Goal: Transaction & Acquisition: Purchase product/service

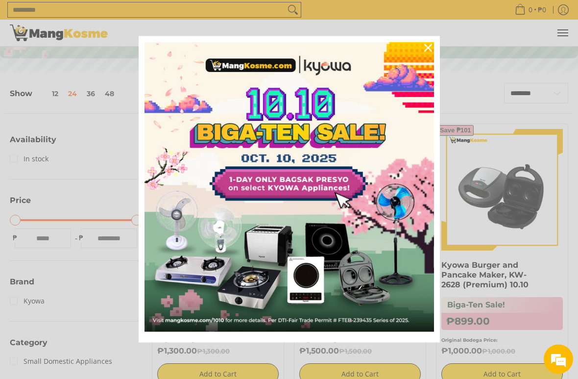
scroll to position [123, 0]
click at [430, 52] on div "Close" at bounding box center [428, 48] width 16 height 16
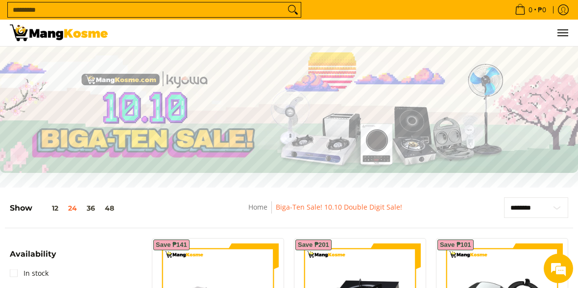
scroll to position [0, 0]
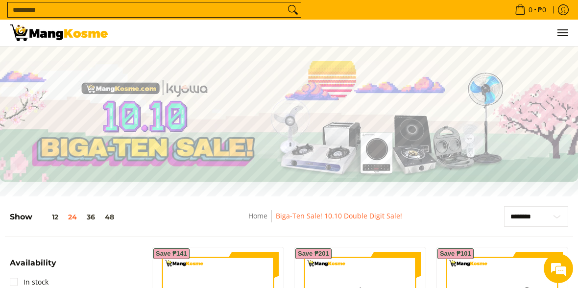
click at [71, 35] on img at bounding box center [59, 32] width 98 height 17
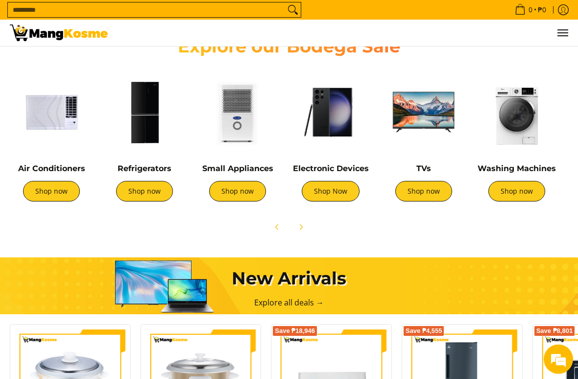
scroll to position [346, 0]
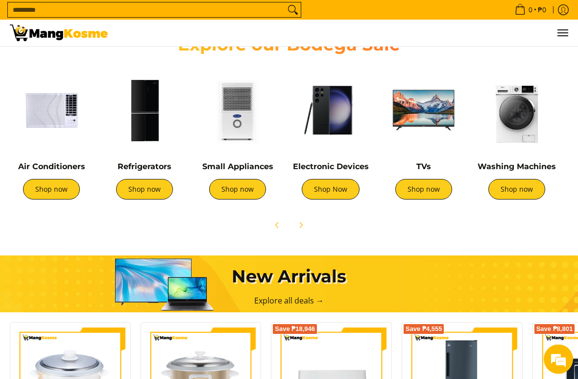
click at [153, 186] on link "Shop now" at bounding box center [144, 189] width 57 height 21
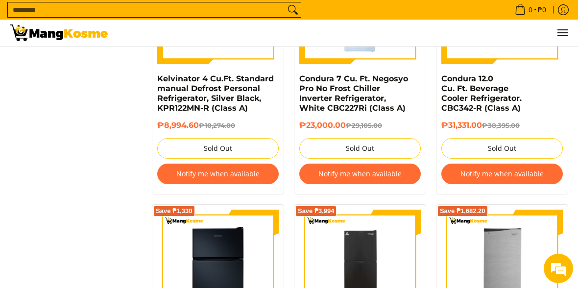
scroll to position [1331, 0]
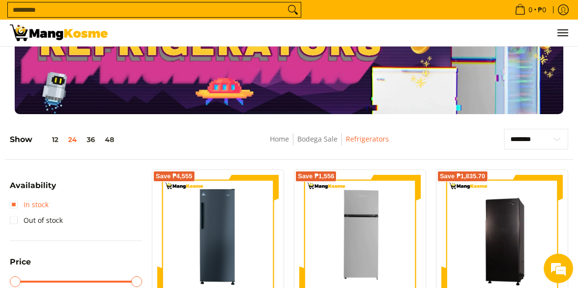
click at [18, 203] on link "In stock" at bounding box center [29, 205] width 39 height 16
